Goal: Task Accomplishment & Management: Manage account settings

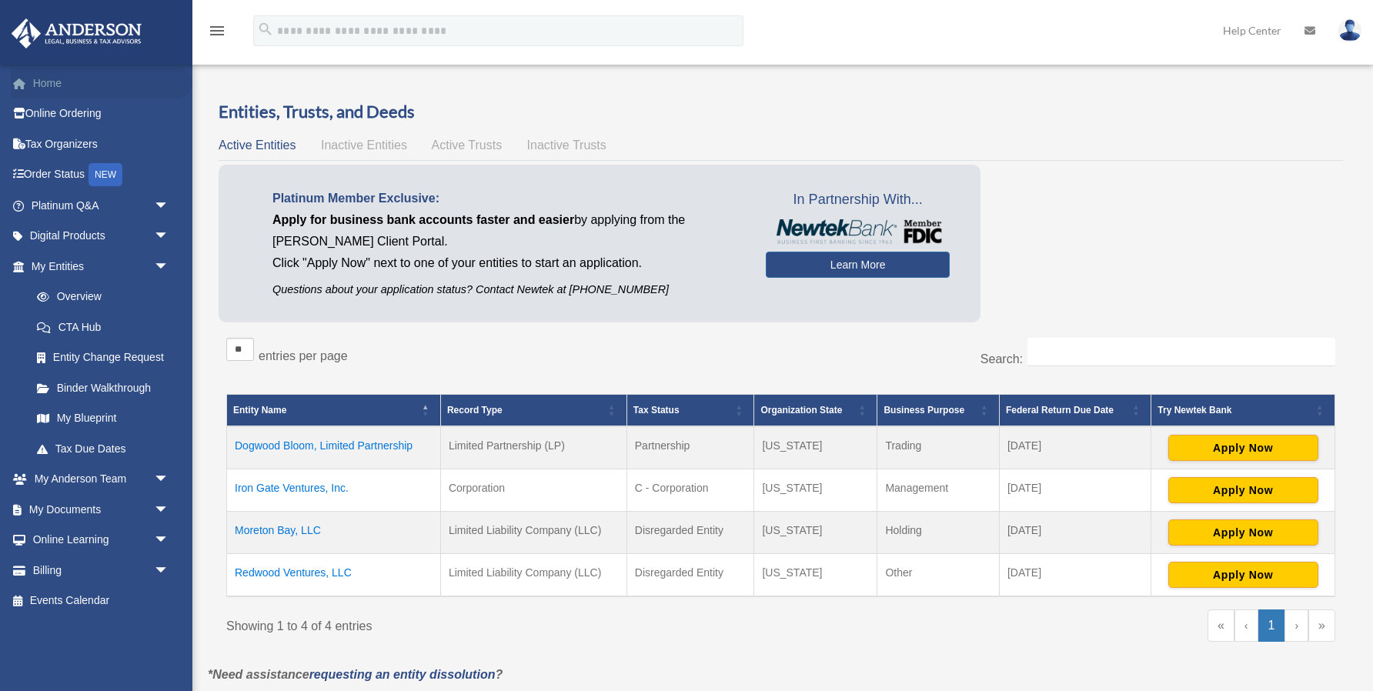
click at [41, 80] on link "Home" at bounding box center [102, 83] width 182 height 31
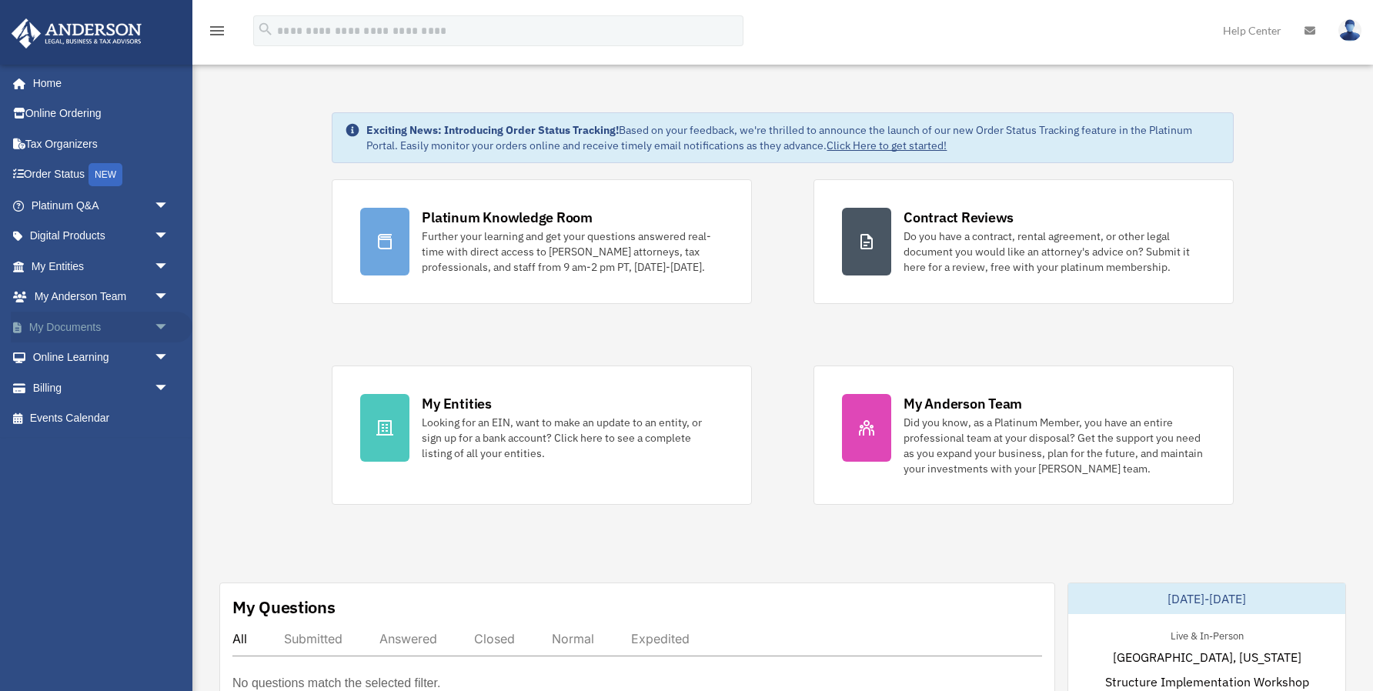
click at [160, 320] on span "arrow_drop_down" at bounding box center [169, 328] width 31 height 32
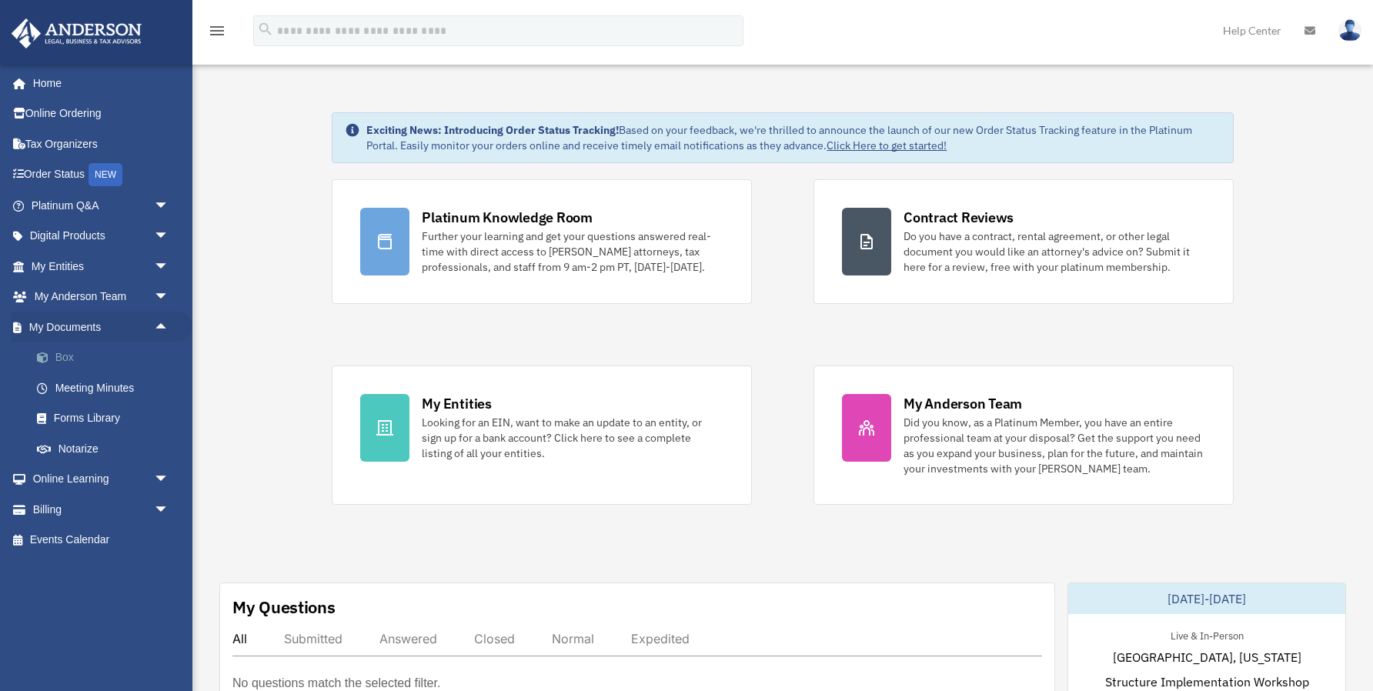
click at [67, 358] on link "Box" at bounding box center [107, 358] width 171 height 31
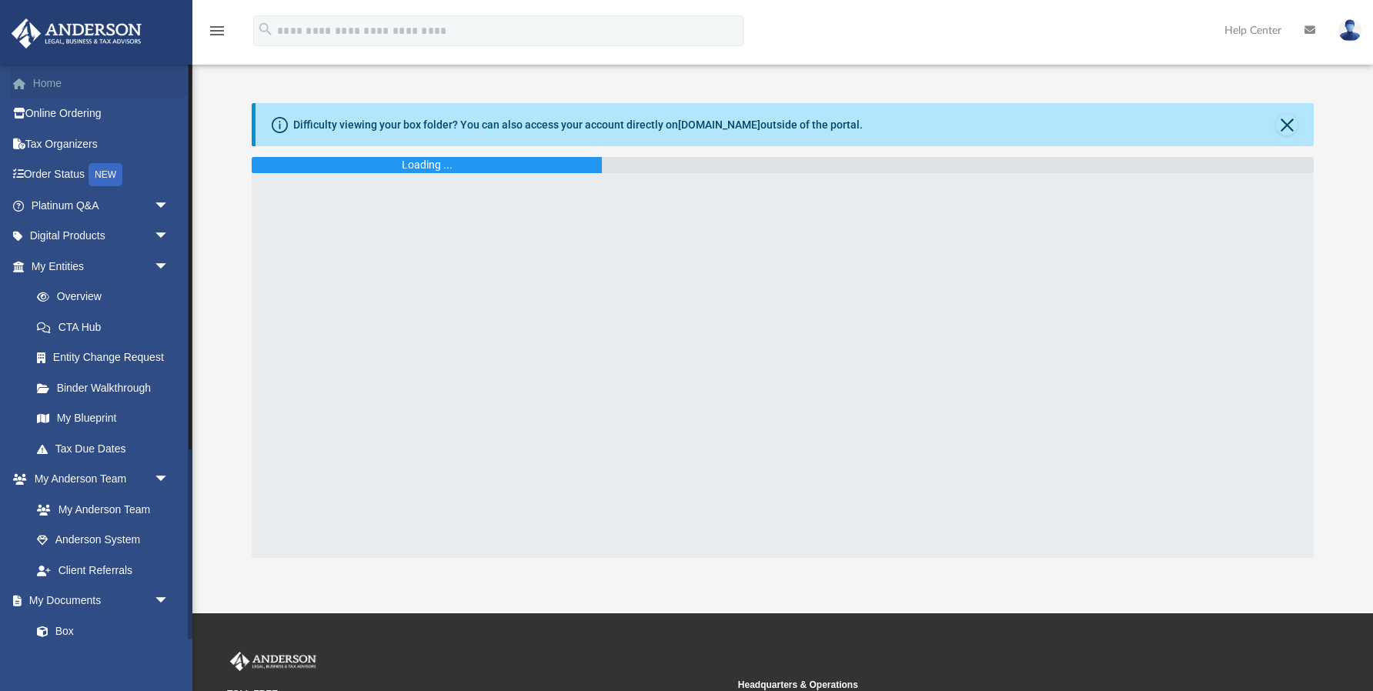
click at [55, 83] on link "Home" at bounding box center [102, 83] width 182 height 31
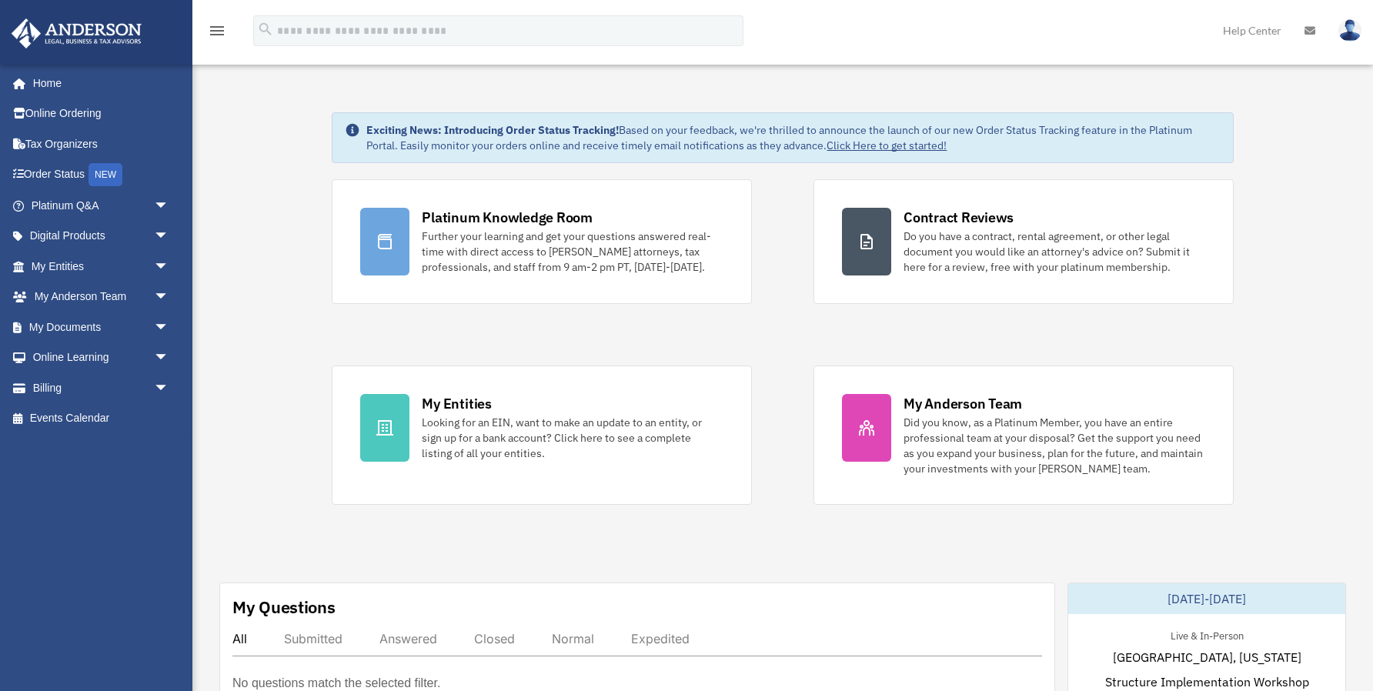
click at [1346, 32] on img at bounding box center [1349, 30] width 23 height 22
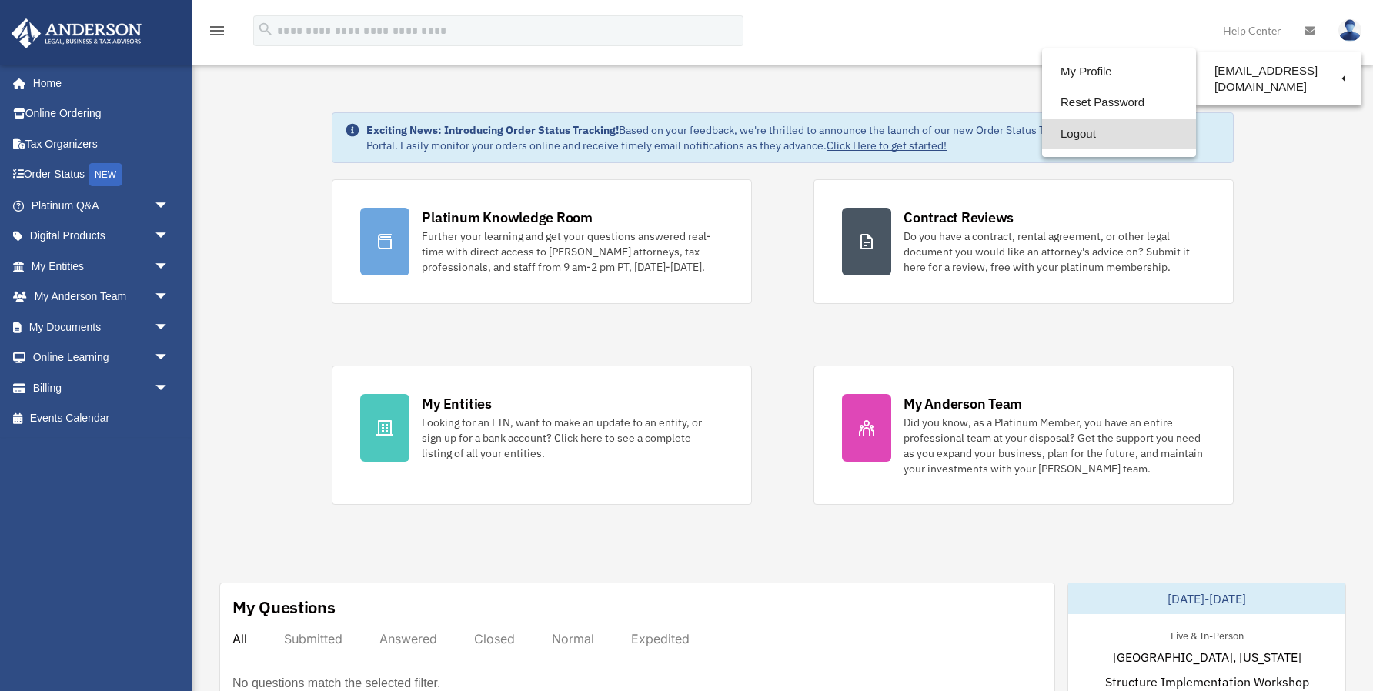
click at [1072, 130] on link "Logout" at bounding box center [1119, 135] width 154 height 32
